Goal: Find specific page/section: Find specific page/section

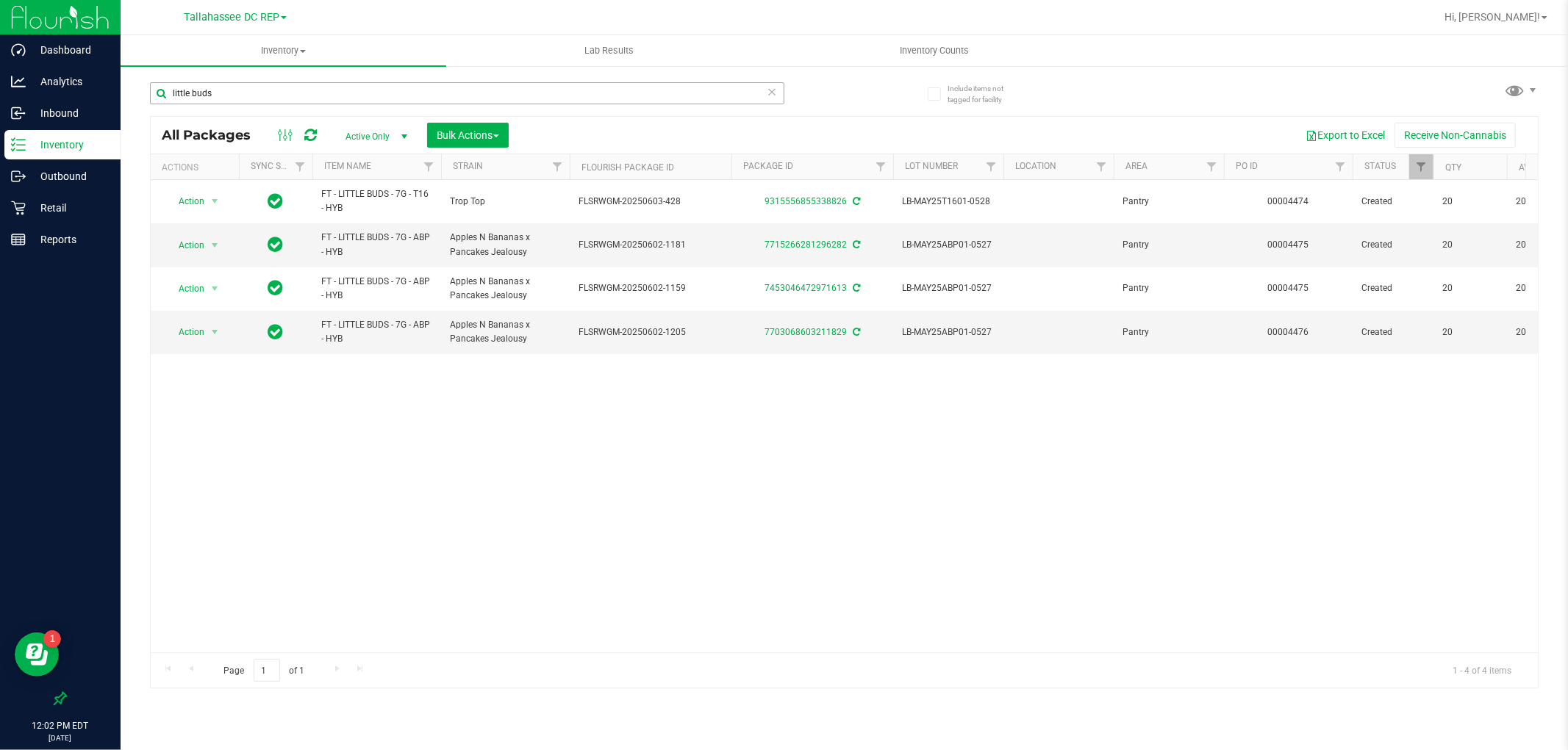
click at [214, 83] on input "little buds" at bounding box center [467, 93] width 634 height 22
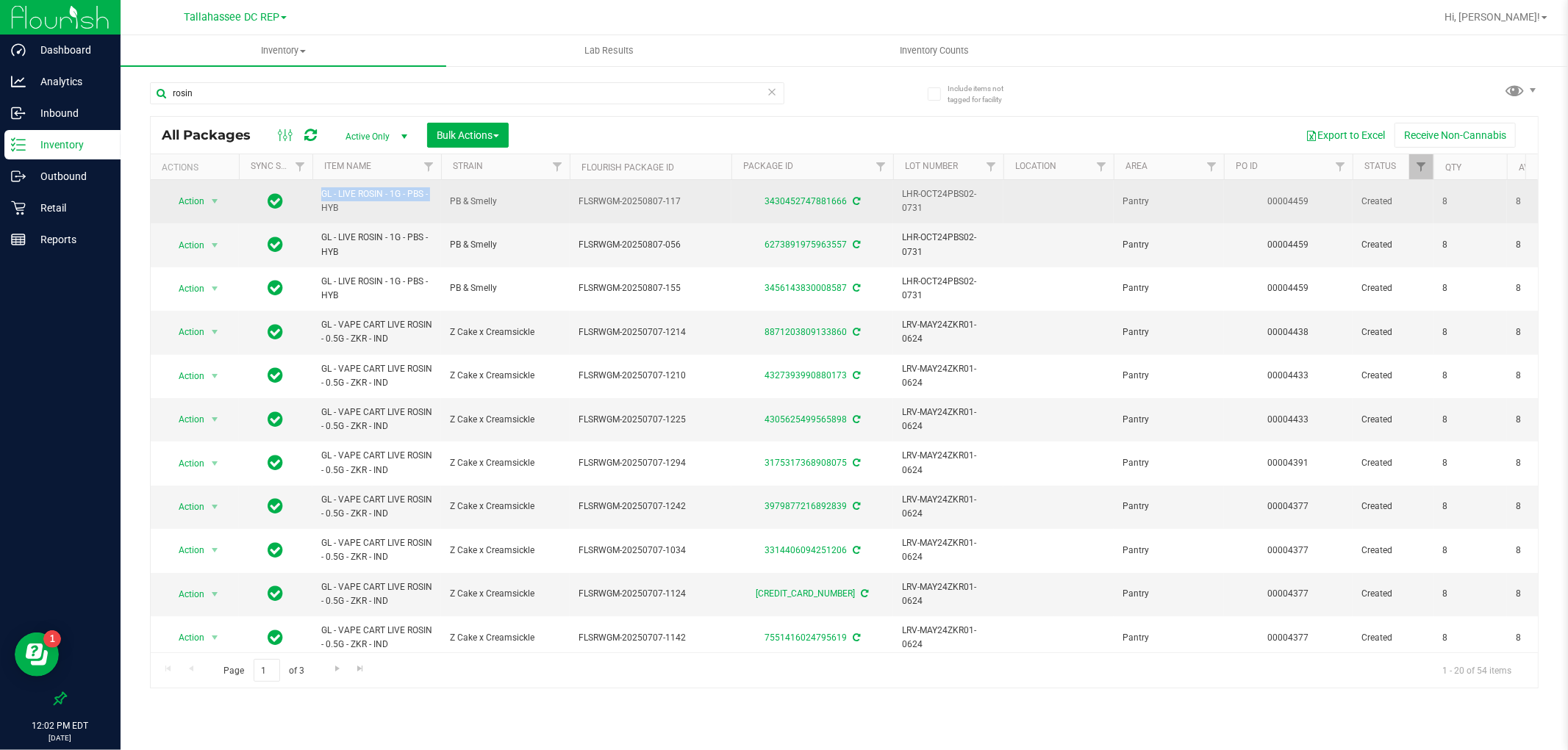
drag, startPoint x: 401, startPoint y: 193, endPoint x: 294, endPoint y: 195, distance: 107.0
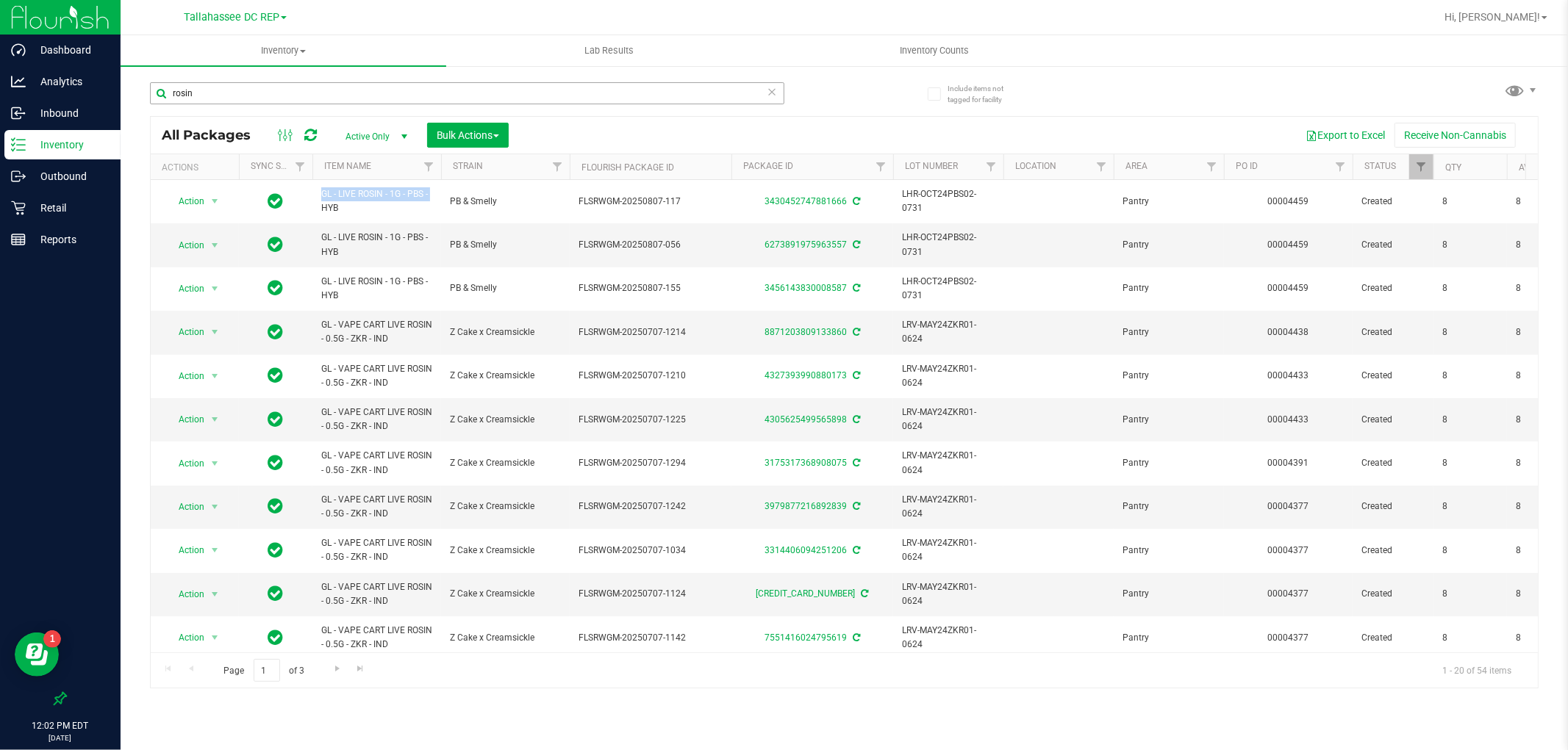
copy tr "GL - LIVE ROSIN - 1G"
click at [242, 86] on input "rosin" at bounding box center [467, 93] width 634 height 22
paste input "GL - LIVE ROSIN - 1G"
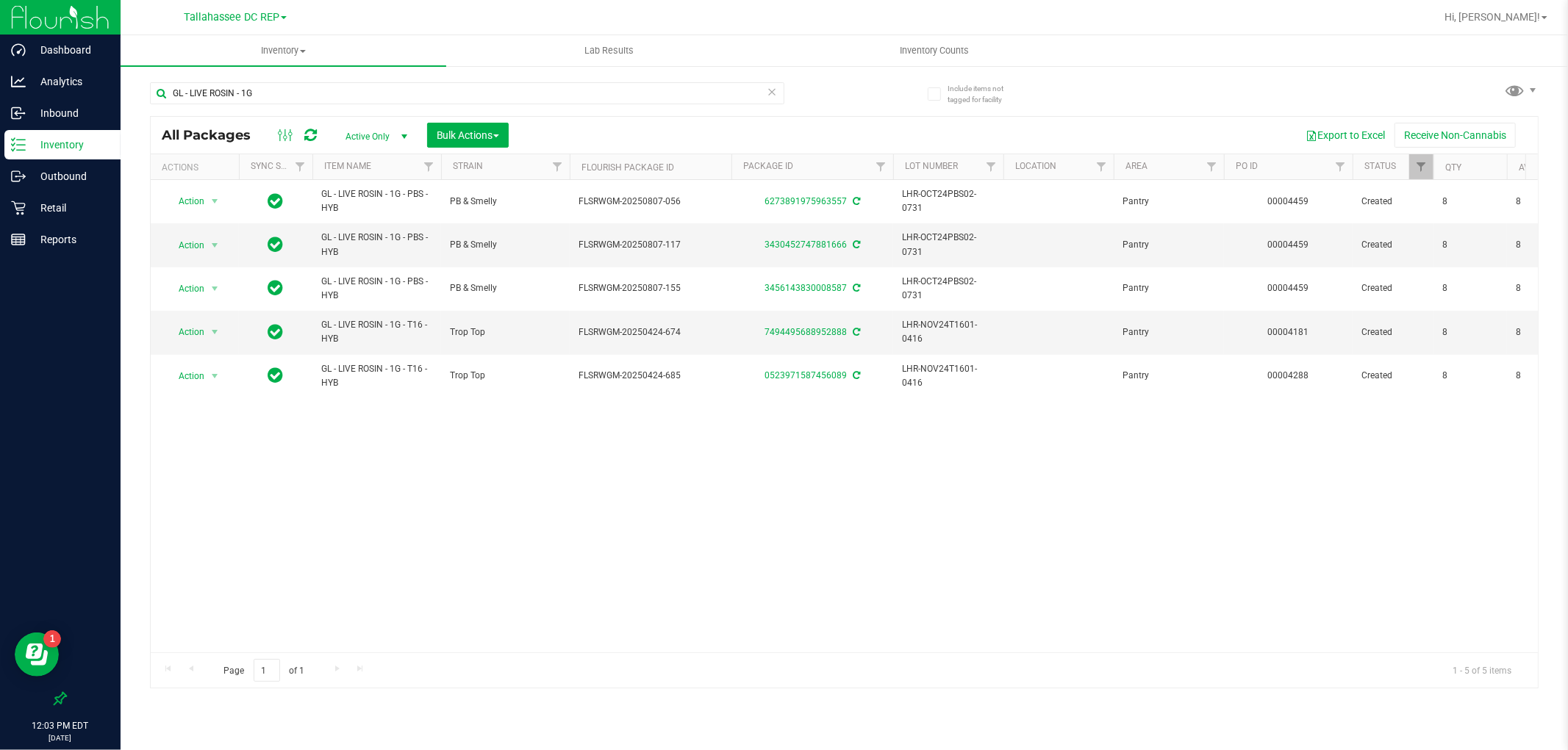
click at [560, 466] on div "Action Action Adjust qty Create package Edit attributes Global inventory Locate…" at bounding box center [844, 416] width 1387 height 472
click at [274, 85] on input "GL - LIVE ROSIN - 1G" at bounding box center [467, 93] width 634 height 22
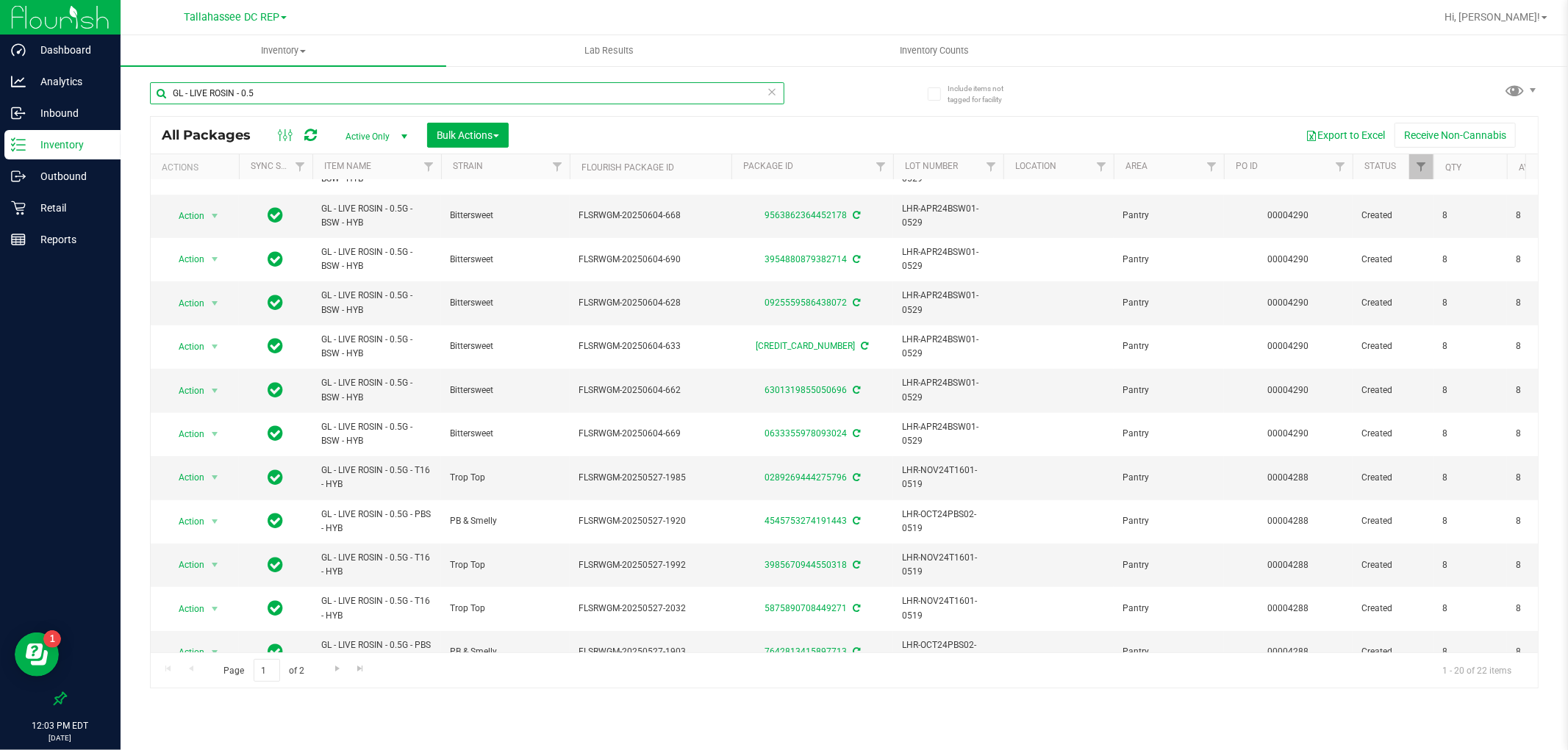
scroll to position [413, 0]
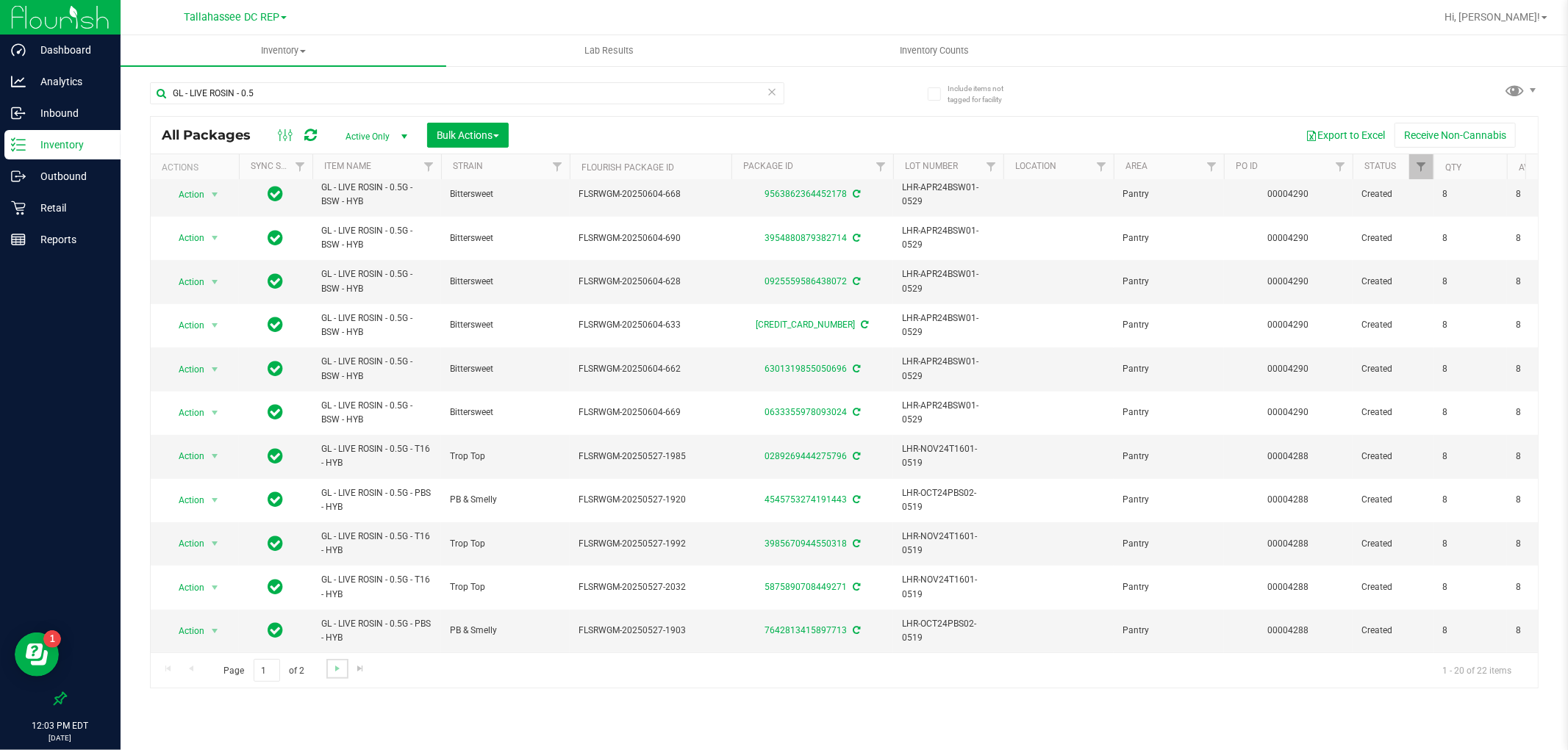
click at [343, 660] on link "Go to the next page" at bounding box center [337, 668] width 21 height 19
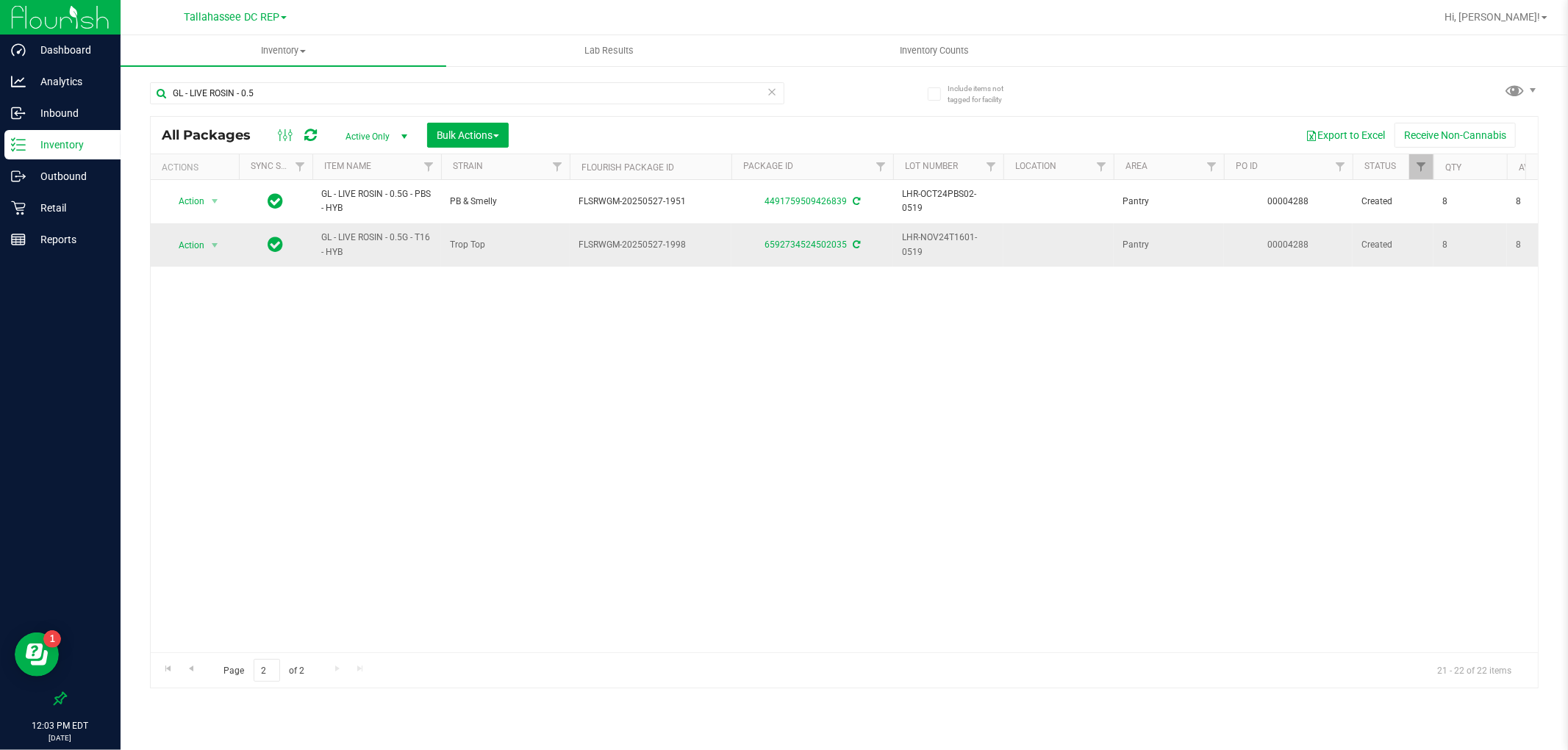
drag, startPoint x: 341, startPoint y: 251, endPoint x: 348, endPoint y: 255, distance: 8.1
click at [348, 255] on td "GL - LIVE ROSIN - 0.5G - T16 - HYB" at bounding box center [376, 245] width 129 height 43
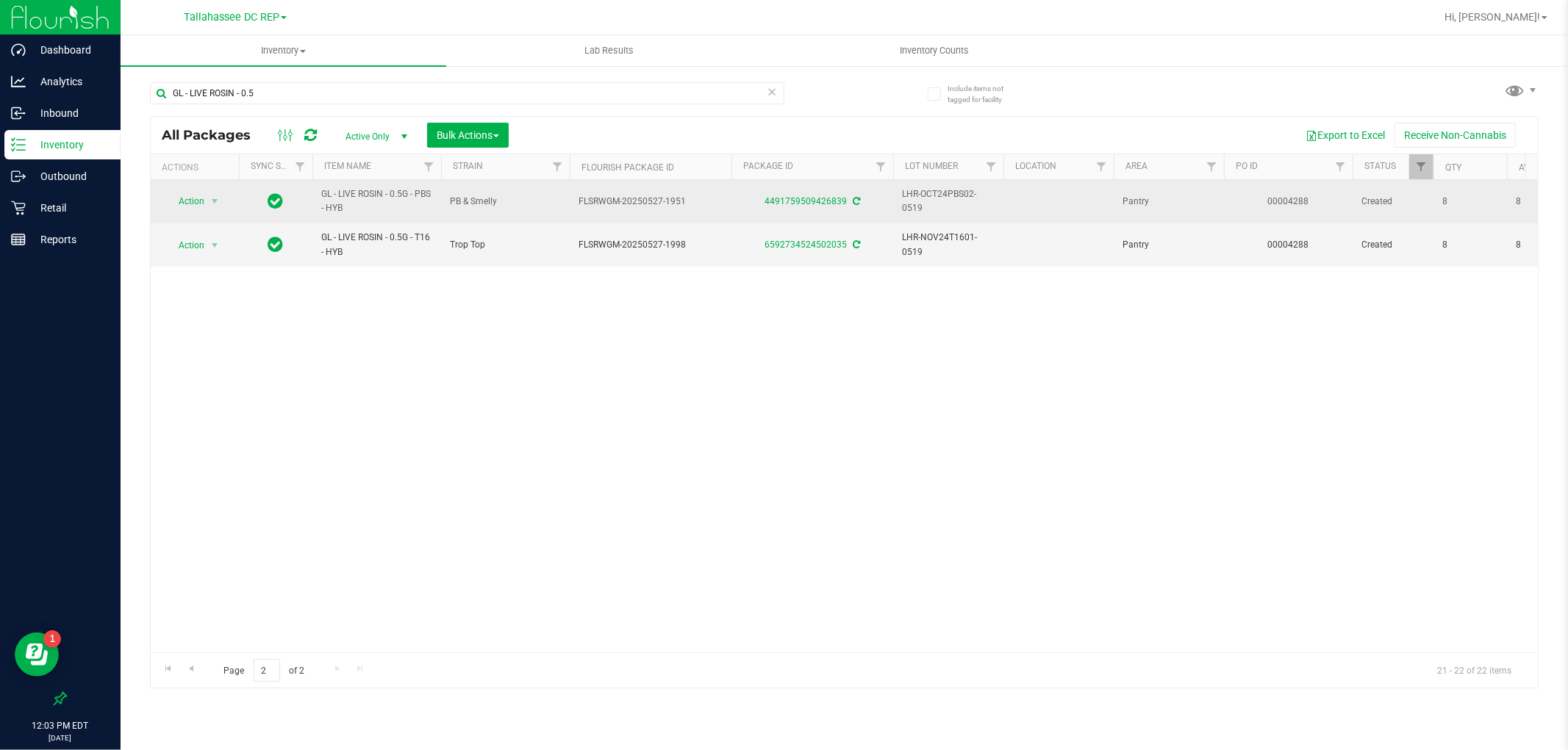
copy span "GL - LIVE ROSIN - 0.5G - T16 - HYB"
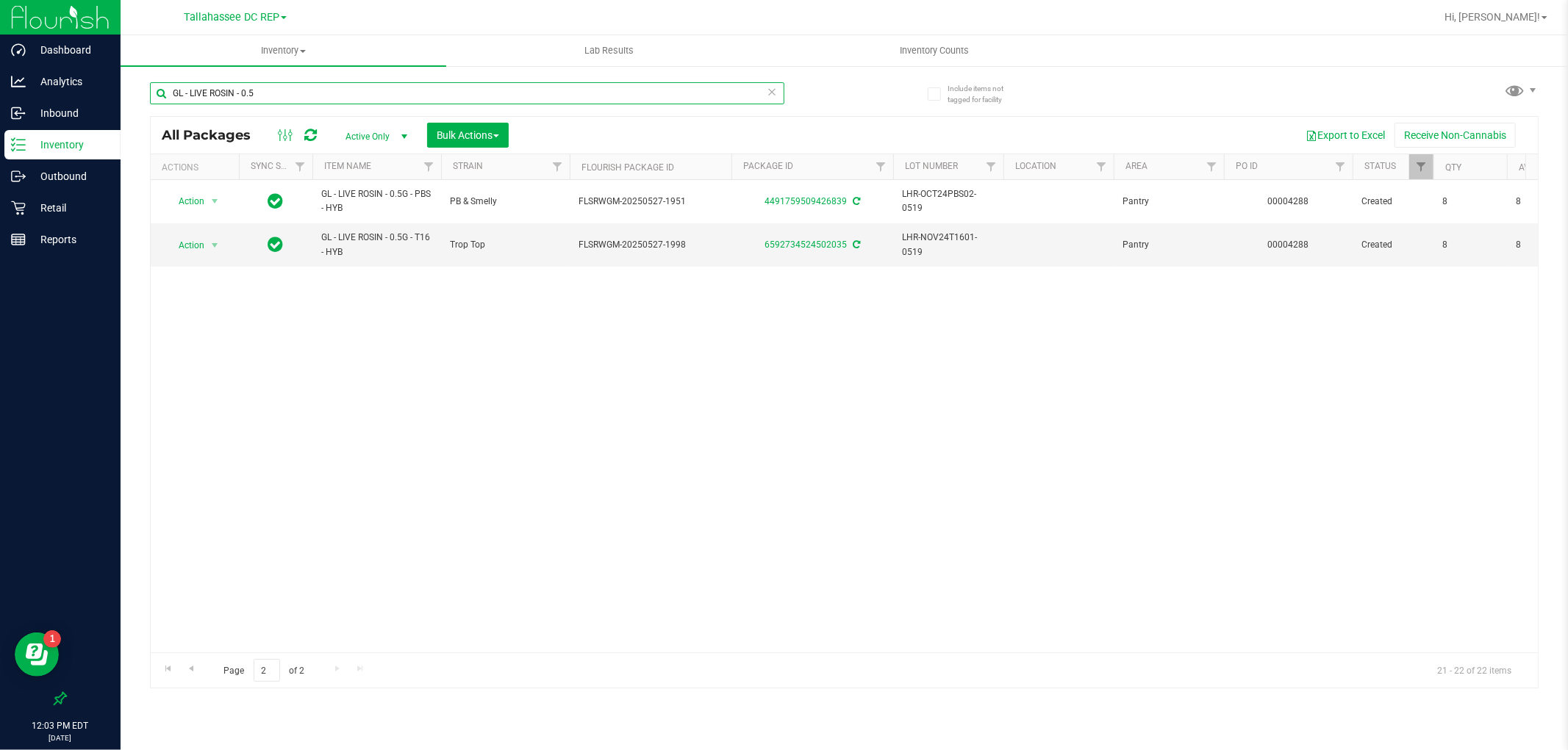
click at [281, 84] on input "GL - LIVE ROSIN - 0.5" at bounding box center [467, 93] width 634 height 22
paste input "GL - LIVE ROSIN - 0.5G - T16 - HYB"
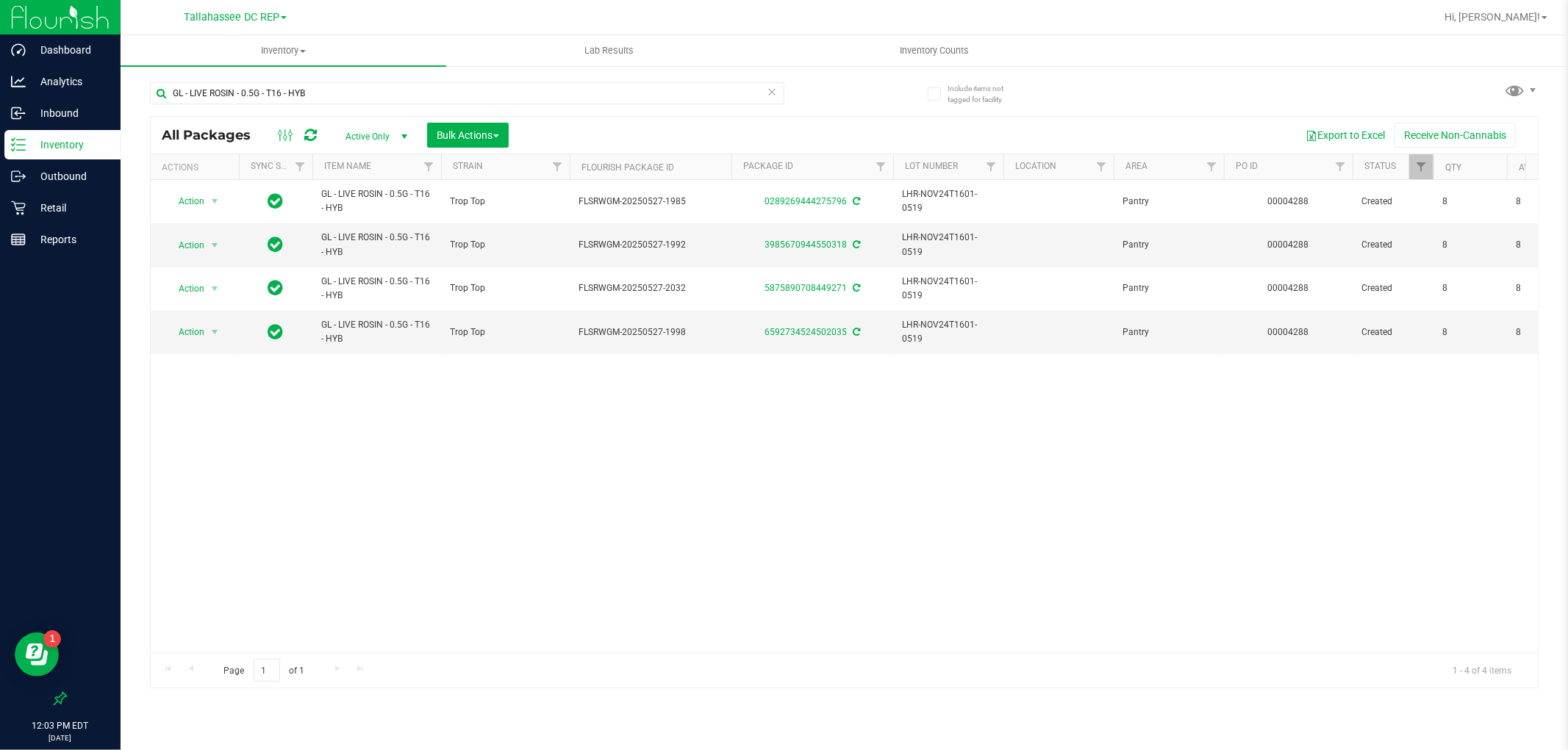
click at [655, 422] on div "Action Action Adjust qty Create package Edit attributes Global inventory Locate…" at bounding box center [844, 416] width 1387 height 472
drag, startPoint x: 267, startPoint y: 93, endPoint x: 581, endPoint y: 110, distance: 314.5
click at [577, 108] on div "GL - LIVE ROSIN - 0.5G - T16 - HYB" at bounding box center [467, 99] width 634 height 33
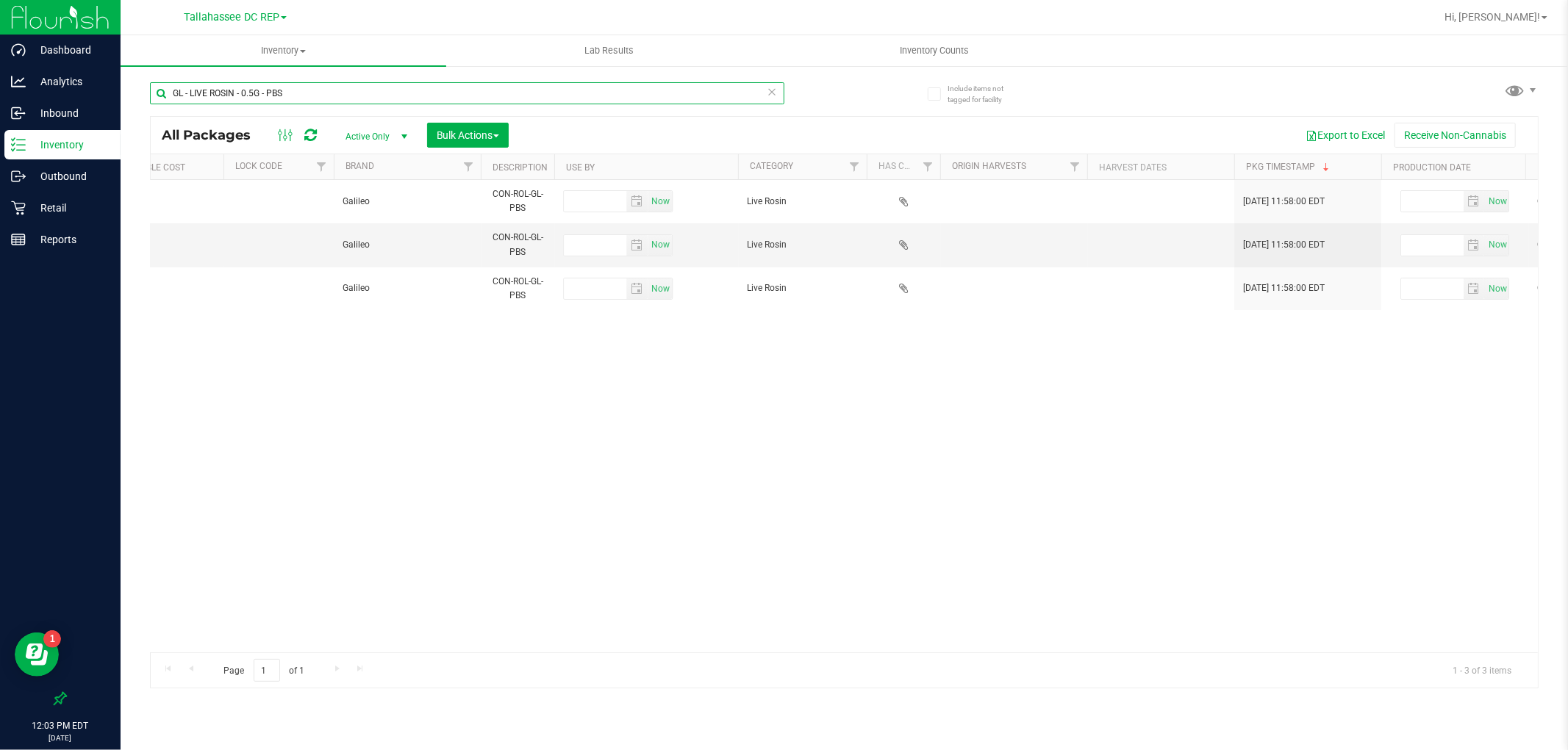
scroll to position [0, 3487]
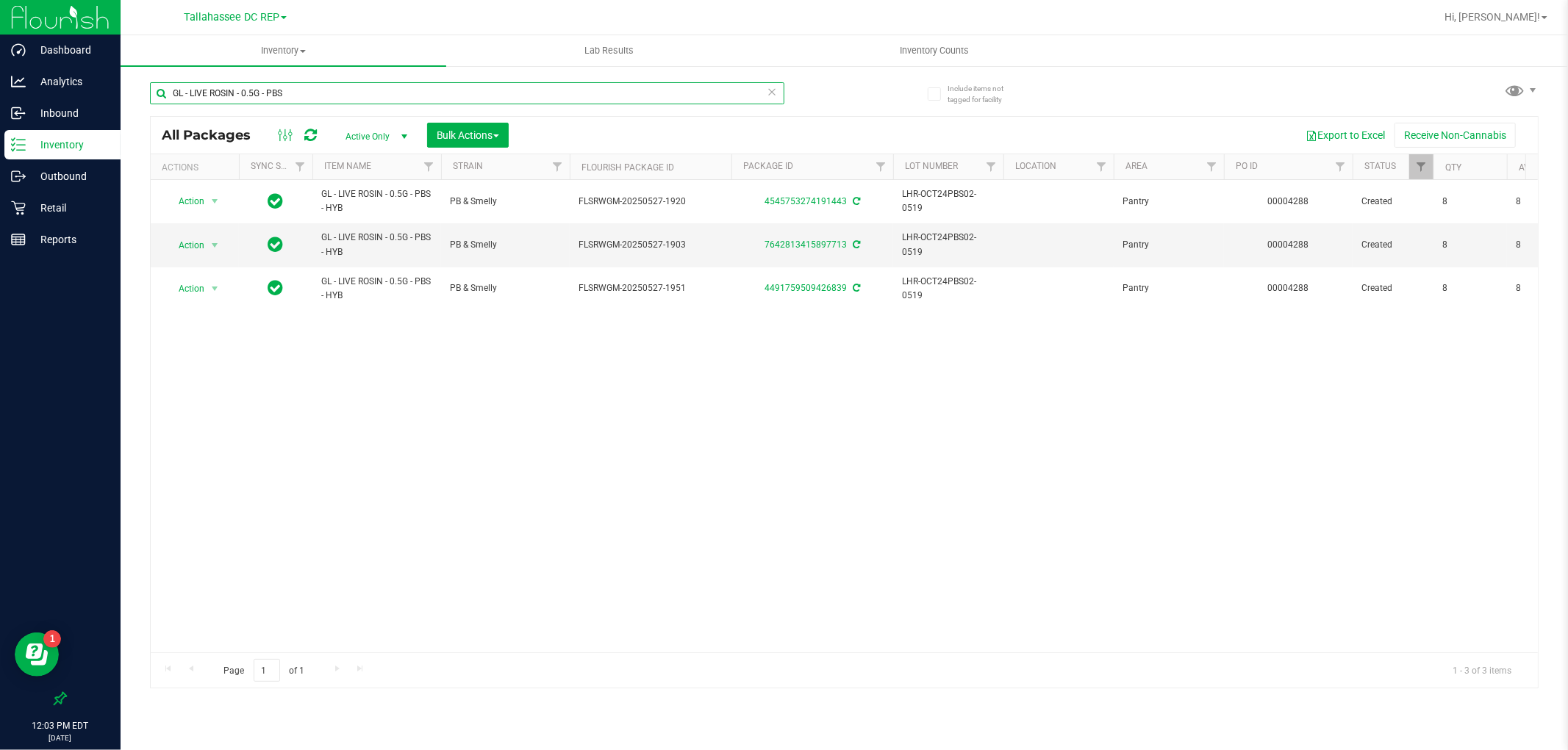
type input "GL - LIVE ROSIN - 0.5G - PBS"
click at [253, 511] on div "Action Action Adjust qty Create package Edit attributes Global inventory Locate…" at bounding box center [844, 416] width 1387 height 472
